Goal: Find specific page/section: Find specific page/section

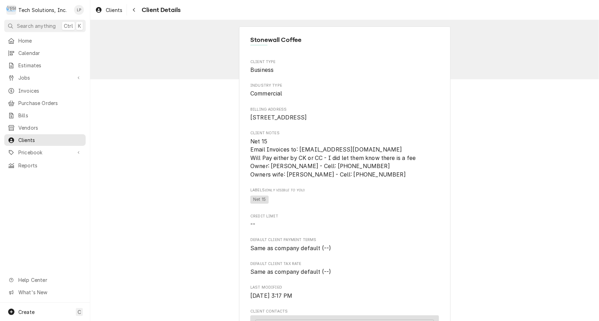
scroll to position [6, 0]
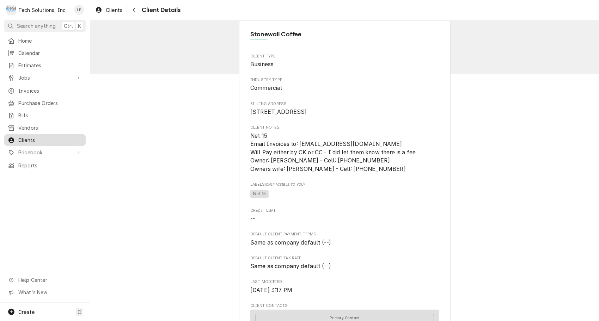
click at [27, 136] on span "Clients" at bounding box center [50, 139] width 64 height 7
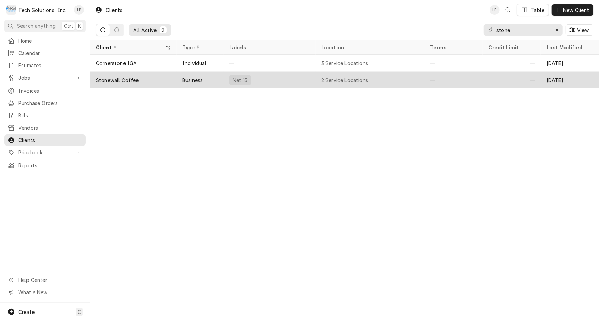
click at [195, 74] on div "Business" at bounding box center [200, 80] width 47 height 17
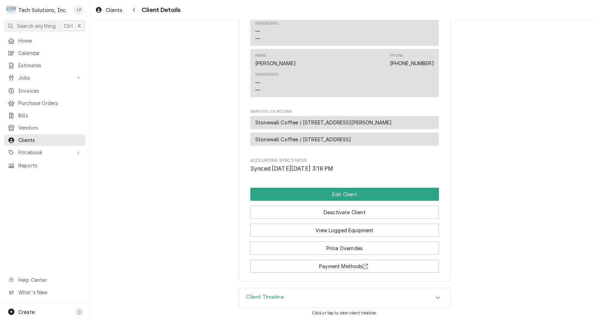
scroll to position [340, 0]
click at [275, 125] on span "Stonewall Coffee / [STREET_ADDRESS][PERSON_NAME]" at bounding box center [323, 122] width 137 height 7
click at [279, 124] on span "Stonewall Coffee / [STREET_ADDRESS][PERSON_NAME]" at bounding box center [323, 122] width 137 height 7
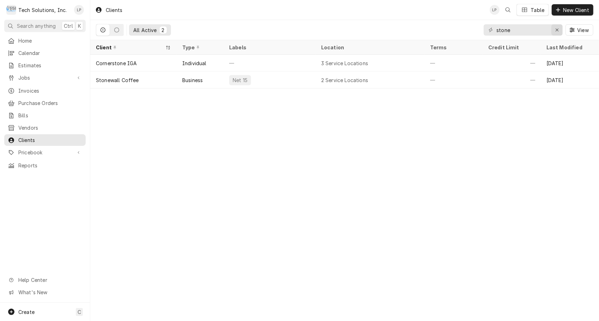
click at [557, 30] on icon "Erase input" at bounding box center [556, 30] width 3 height 3
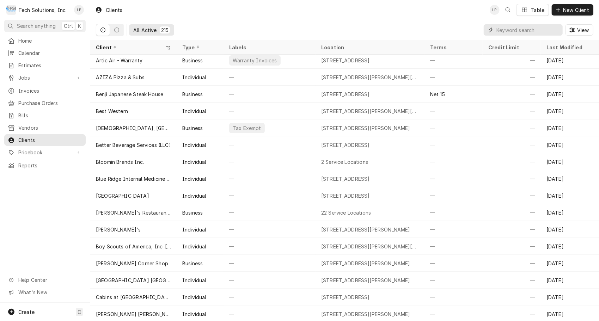
scroll to position [134, 0]
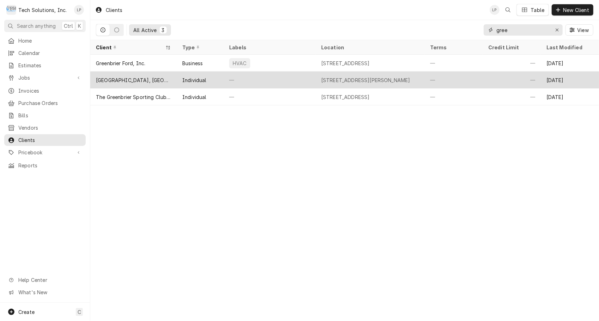
type input "gree"
click at [270, 80] on div "—" at bounding box center [269, 80] width 92 height 17
